Goal: Information Seeking & Learning: Learn about a topic

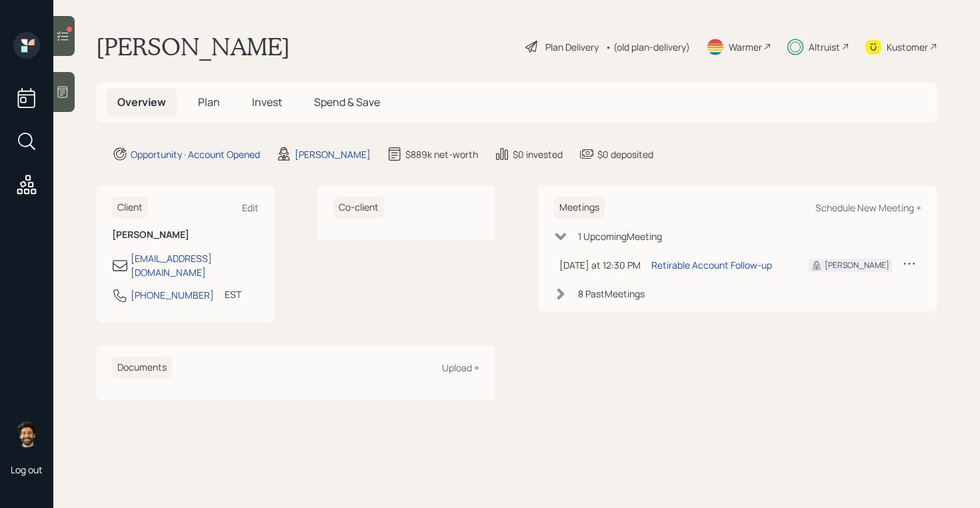
click at [271, 107] on span "Invest" at bounding box center [267, 102] width 30 height 15
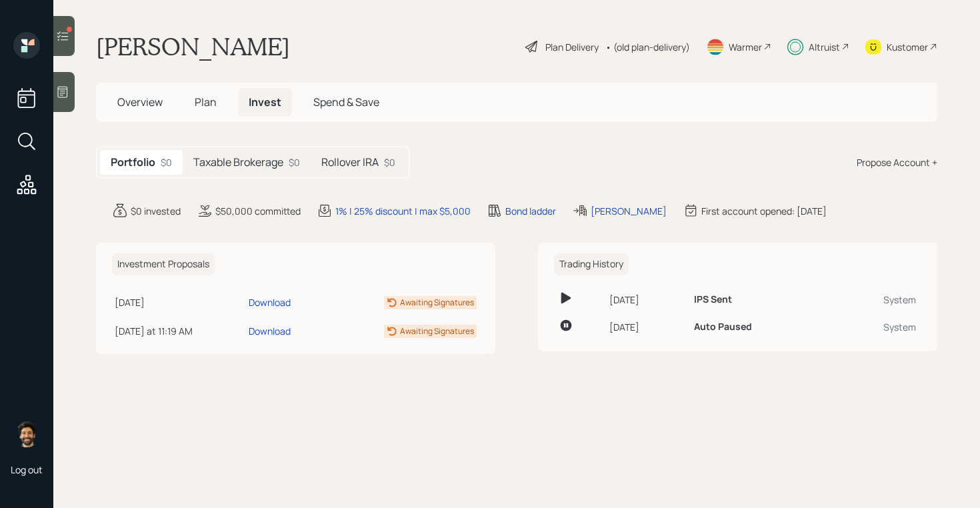
click at [271, 159] on h5 "Taxable Brokerage" at bounding box center [238, 162] width 90 height 13
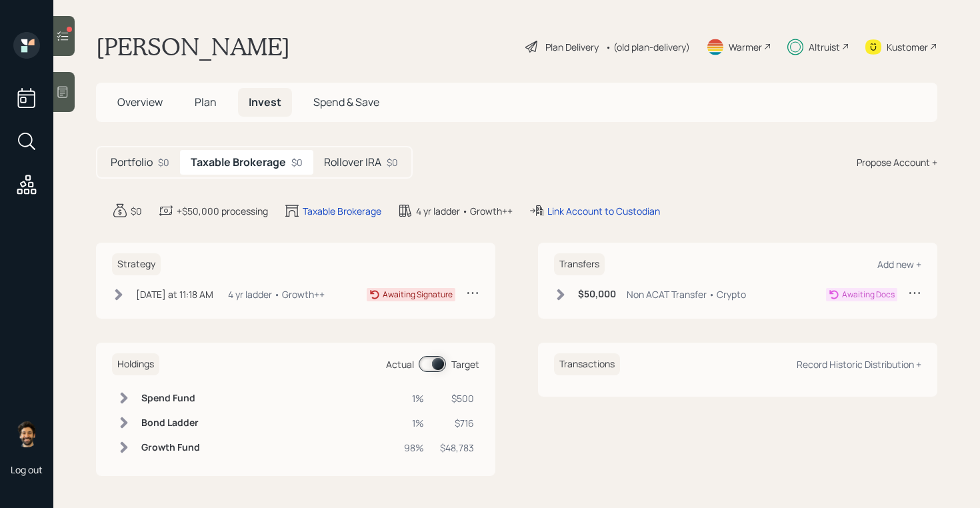
click at [350, 157] on h5 "Rollover IRA" at bounding box center [352, 162] width 57 height 13
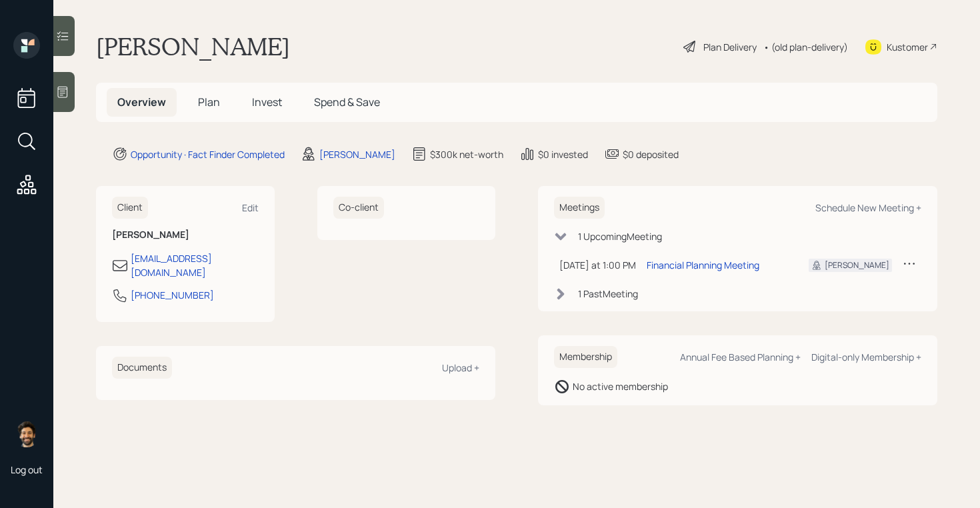
click at [271, 103] on span "Invest" at bounding box center [267, 102] width 30 height 15
